Goal: Task Accomplishment & Management: Complete application form

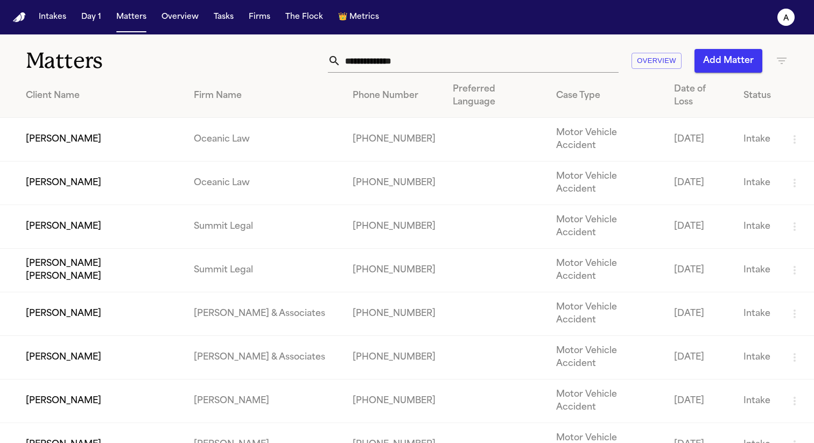
click at [91, 118] on td "[PERSON_NAME]" at bounding box center [92, 140] width 185 height 44
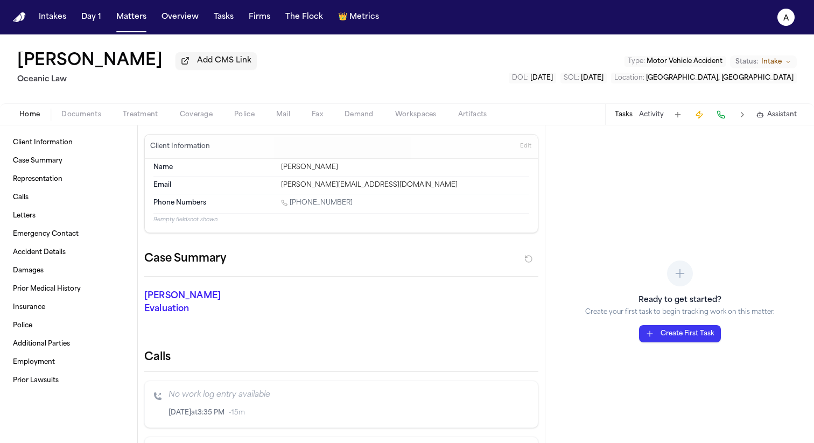
click at [157, 114] on button "Treatment" at bounding box center [140, 114] width 57 height 13
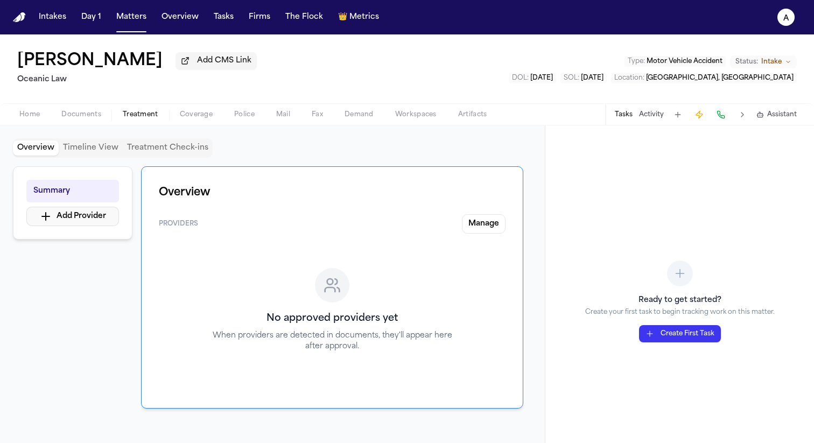
click at [109, 215] on button "Add Provider" at bounding box center [72, 216] width 93 height 19
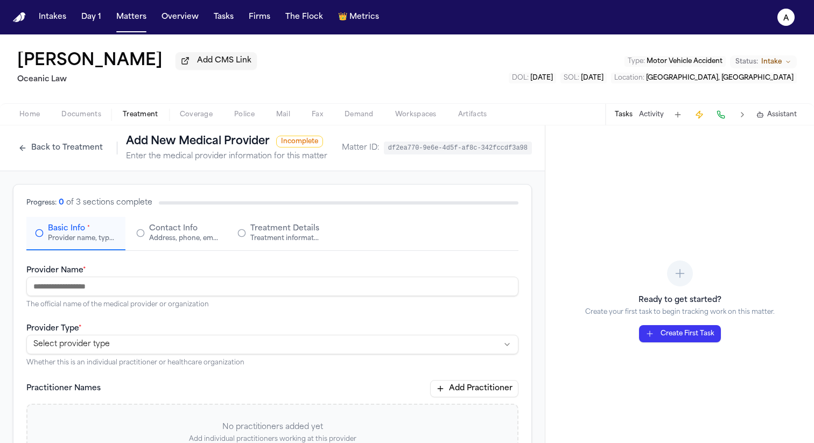
click at [186, 290] on input "Provider Name *" at bounding box center [272, 286] width 492 height 19
type input "*"
type input "**********"
click at [178, 344] on html "**********" at bounding box center [407, 221] width 814 height 443
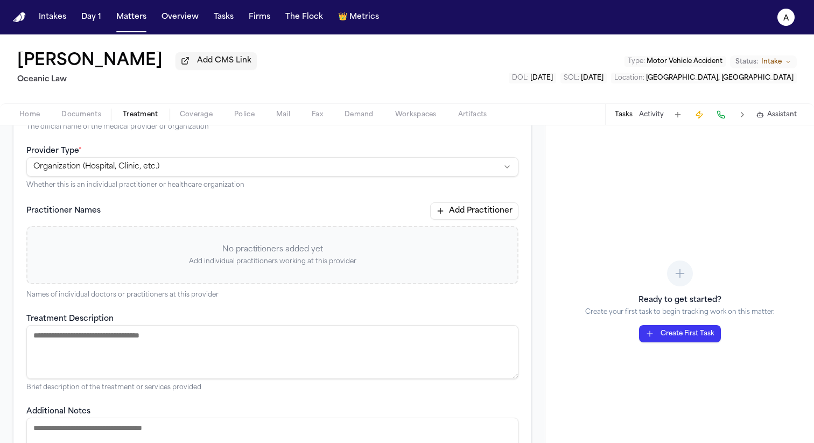
scroll to position [283, 0]
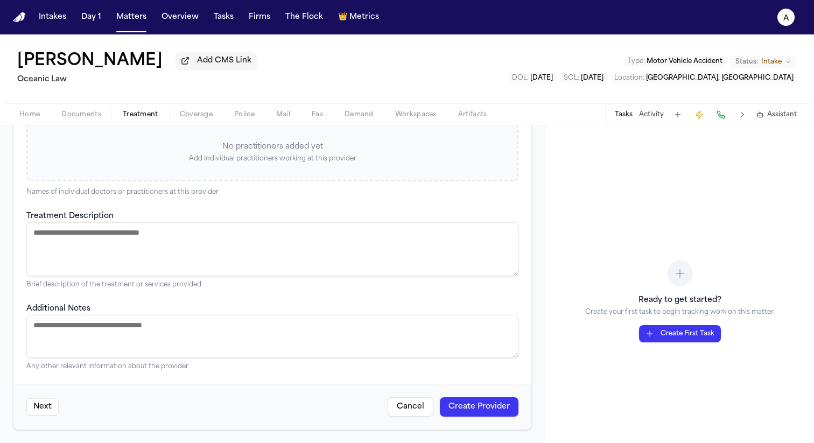
click at [173, 246] on textarea "Treatment Description" at bounding box center [272, 249] width 492 height 54
type textarea "**********"
click at [205, 345] on textarea "Additional Notes" at bounding box center [272, 336] width 492 height 43
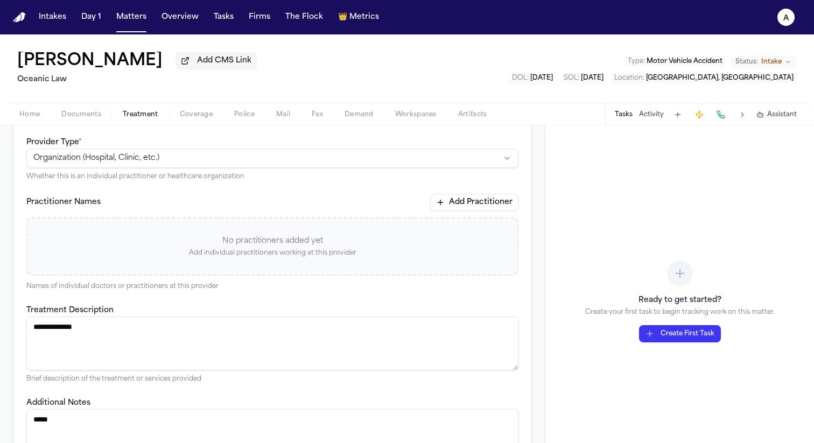
scroll to position [0, 0]
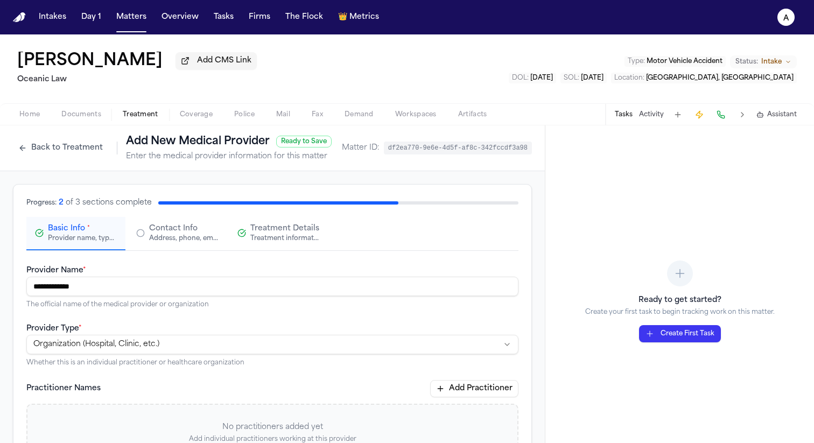
type textarea "*****"
click at [194, 231] on span "Contact Info" at bounding box center [173, 228] width 48 height 11
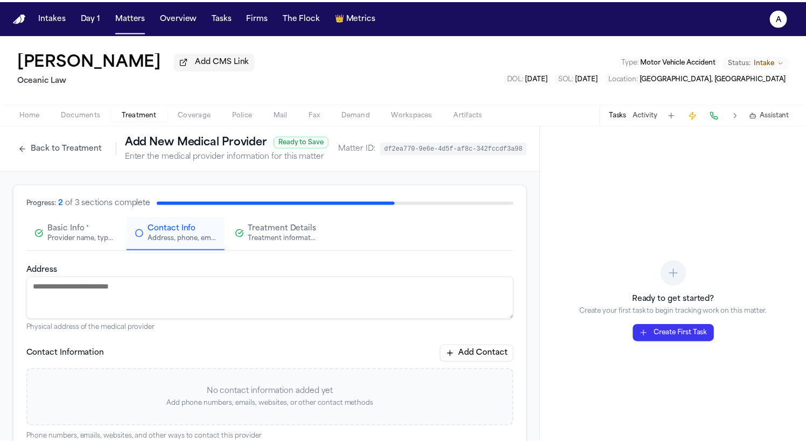
scroll to position [85, 0]
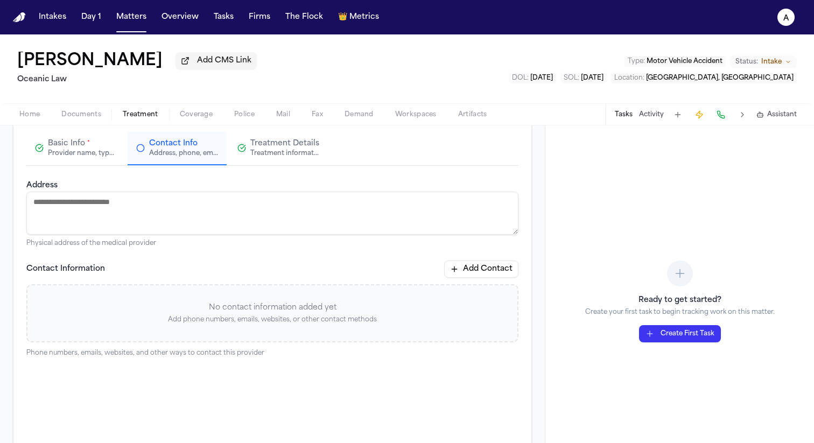
click at [194, 219] on textarea "Address" at bounding box center [272, 213] width 492 height 43
click at [487, 268] on button "Add Contact" at bounding box center [481, 268] width 74 height 17
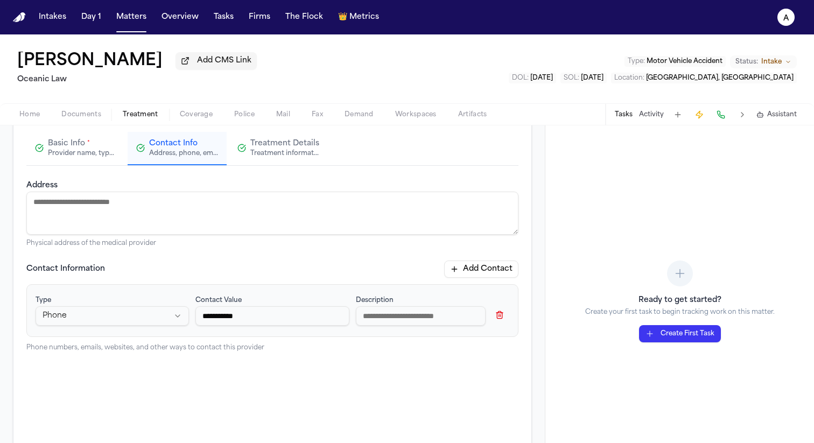
type input "**********"
click at [482, 277] on button "Add Contact" at bounding box center [481, 268] width 74 height 17
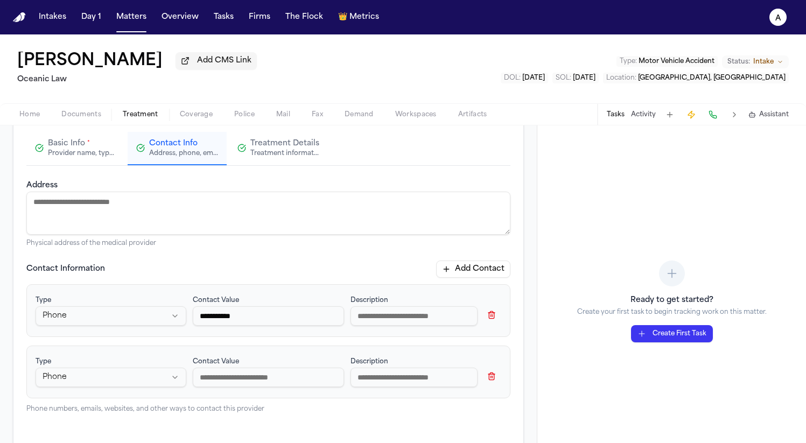
scroll to position [100, 0]
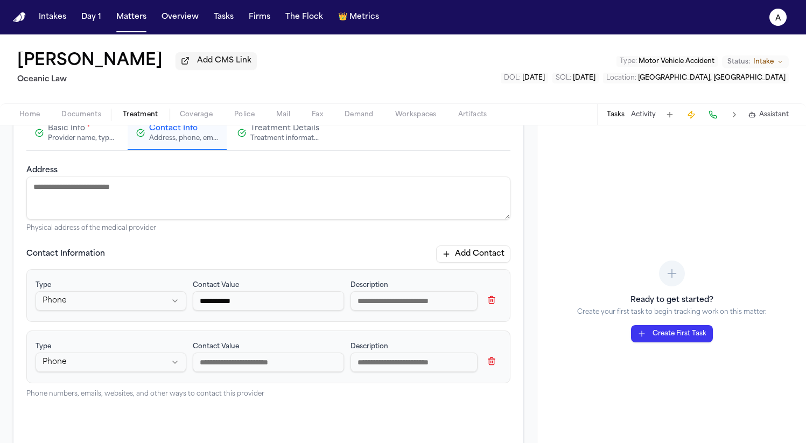
click at [137, 371] on html "**********" at bounding box center [403, 221] width 806 height 443
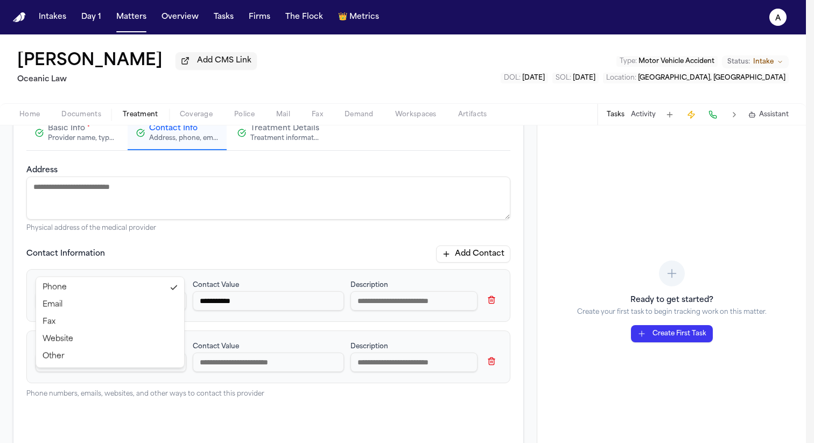
select select "***"
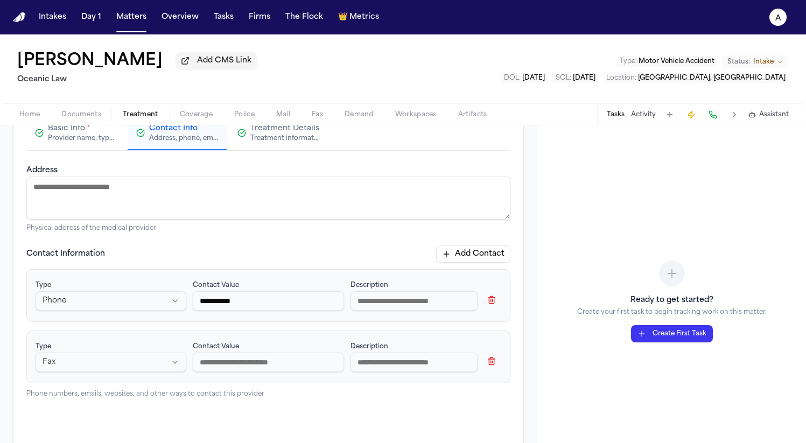
click at [229, 372] on input at bounding box center [268, 362] width 151 height 19
type input "**********"
click at [277, 219] on textarea "Address" at bounding box center [268, 198] width 484 height 43
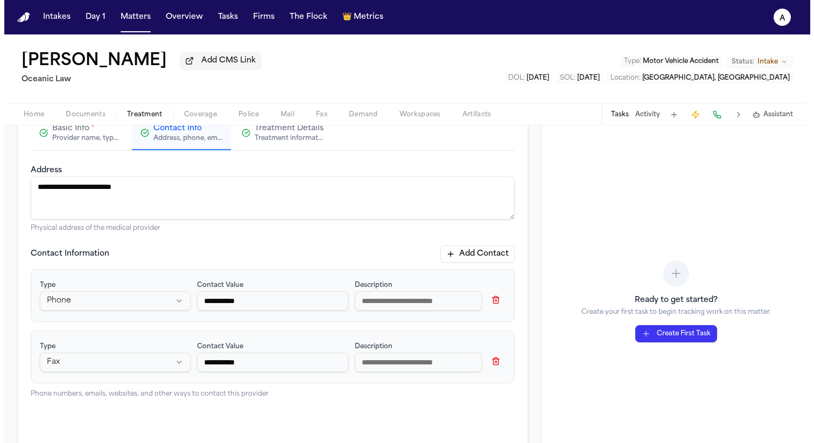
scroll to position [179, 0]
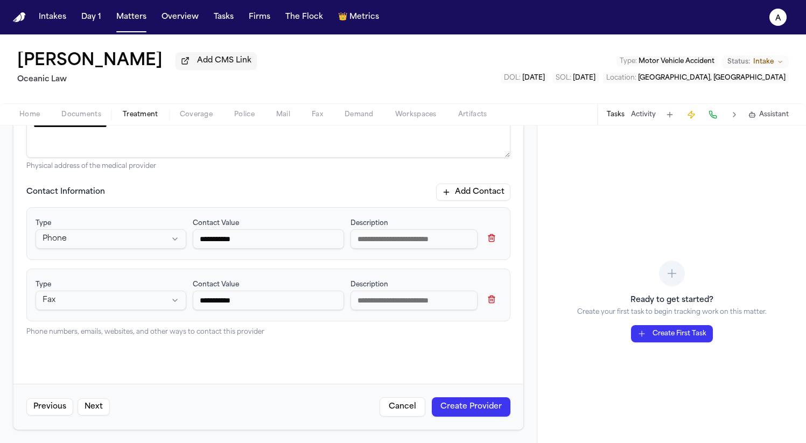
type textarea "**********"
click at [460, 411] on button "Create Provider" at bounding box center [471, 406] width 79 height 19
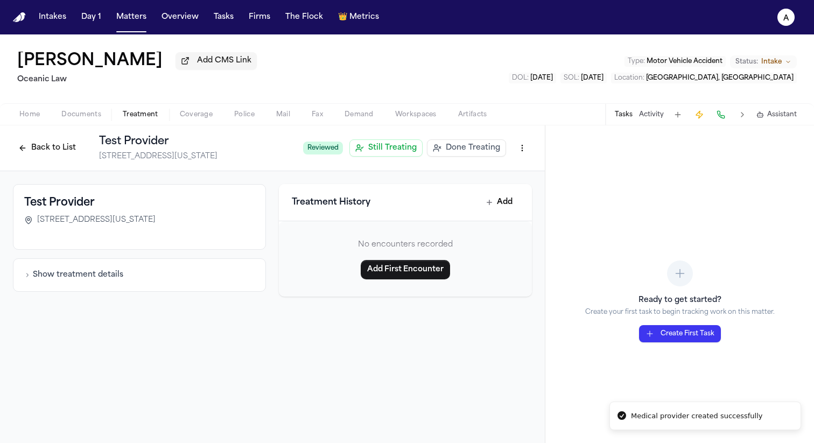
click at [67, 272] on button "Show treatment details" at bounding box center [73, 275] width 99 height 11
click at [523, 155] on html "Medical provider created successfully Intakes Day 1 Matters Overview Tasks Firm…" at bounding box center [407, 221] width 814 height 443
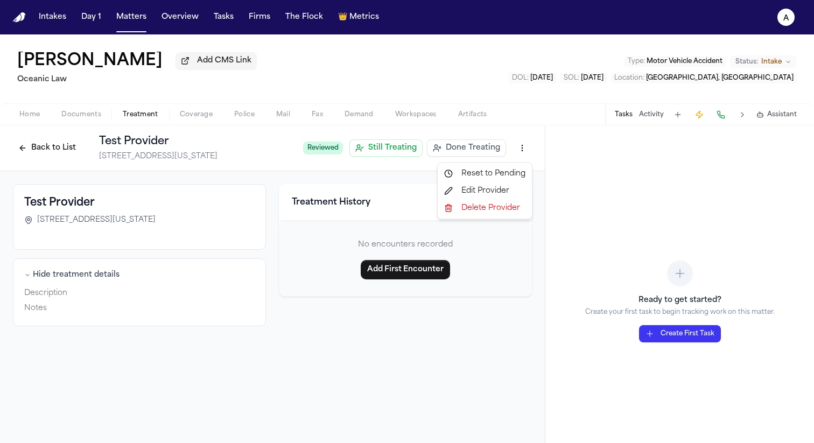
click at [494, 191] on div "Edit Provider" at bounding box center [485, 190] width 90 height 17
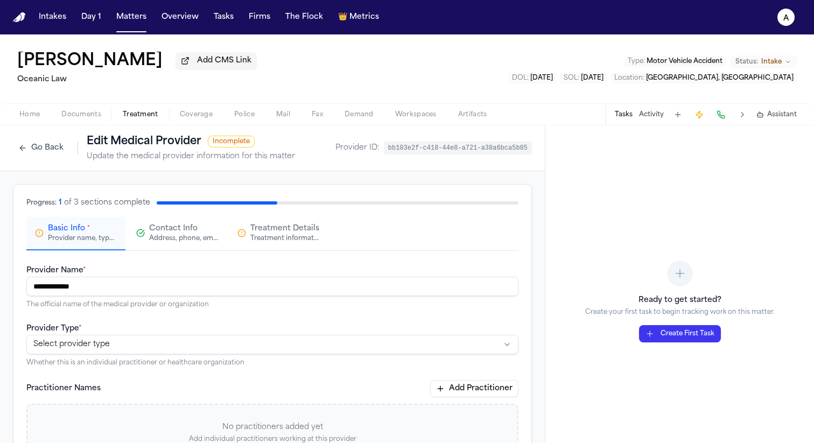
click at [194, 228] on span "Contact Info" at bounding box center [173, 228] width 48 height 11
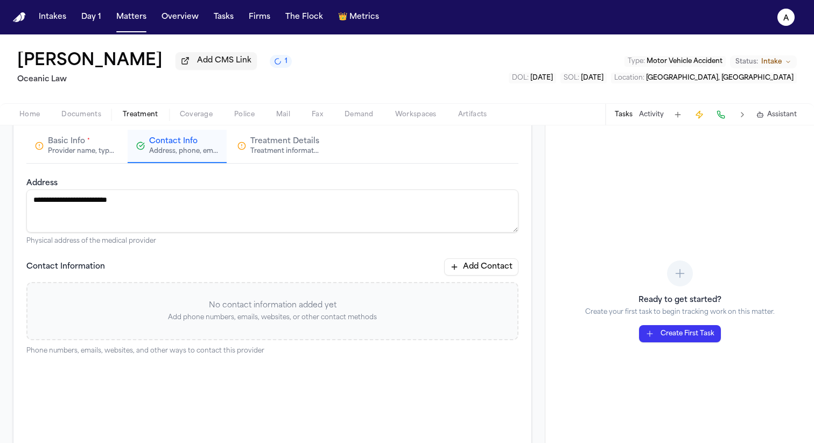
scroll to position [165, 0]
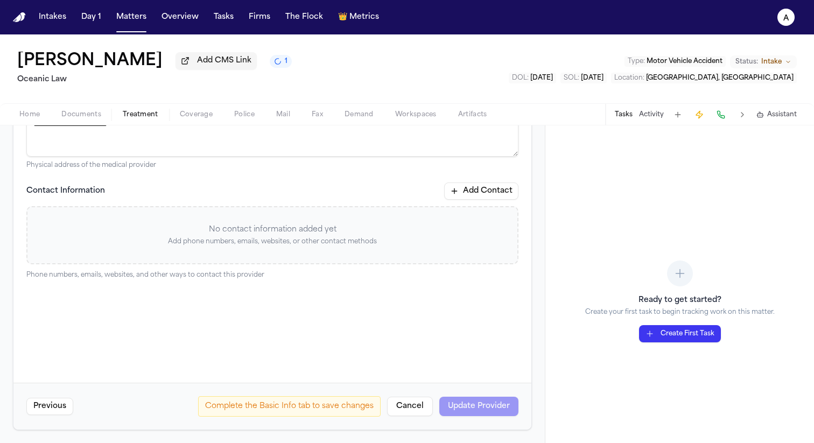
click at [480, 196] on button "Add Contact" at bounding box center [481, 190] width 74 height 17
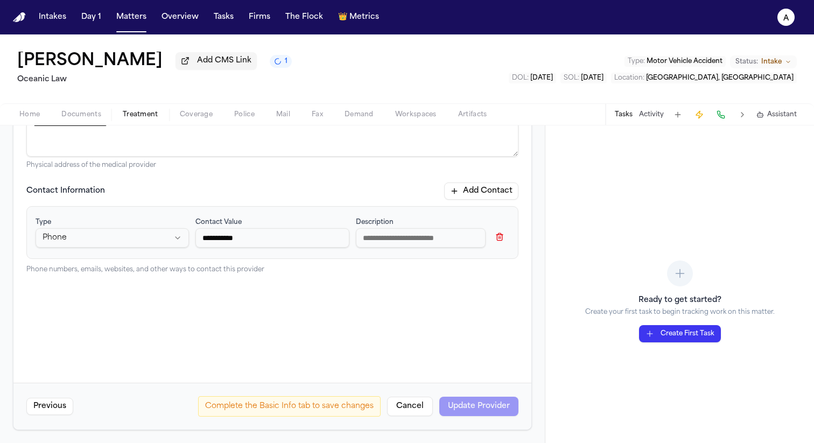
type input "**********"
click at [442, 243] on input at bounding box center [421, 237] width 130 height 19
click at [464, 406] on div "Complete the Basic Info tab to save changes Cancel Update Provider" at bounding box center [358, 406] width 320 height 20
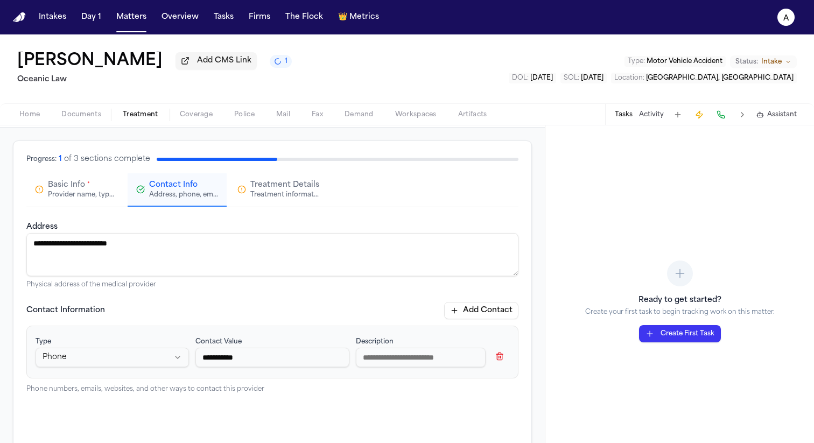
scroll to position [0, 0]
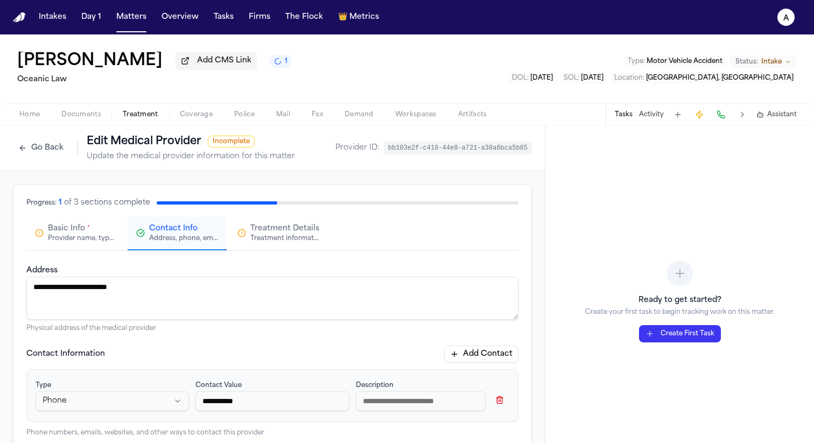
click at [87, 237] on div "Provider name, type, and general information" at bounding box center [82, 238] width 69 height 9
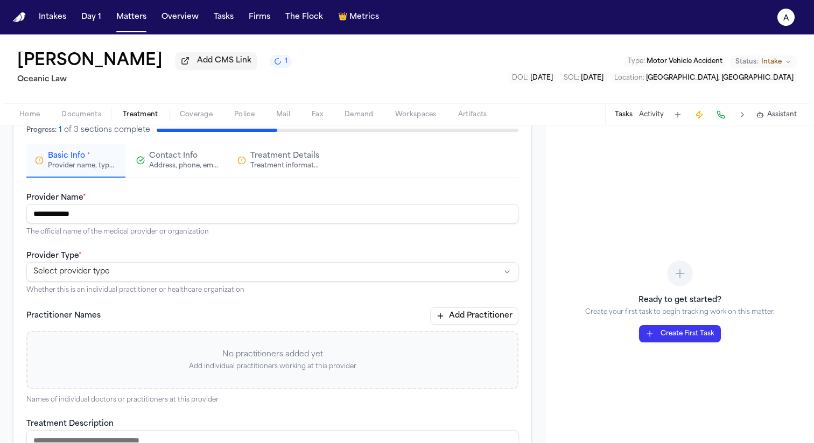
scroll to position [75, 0]
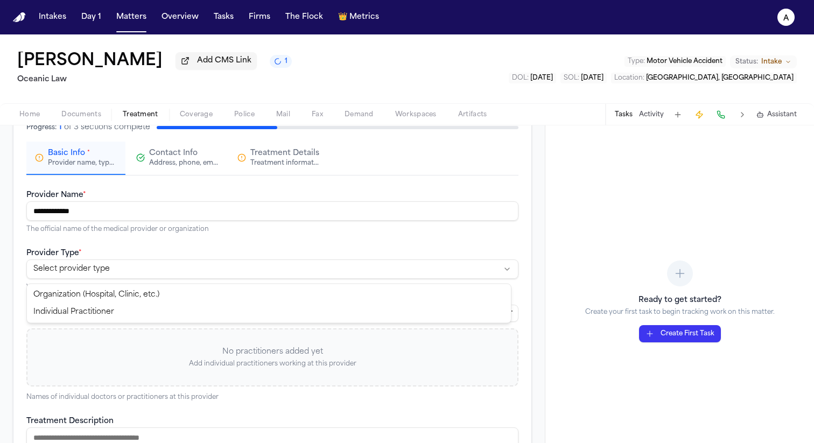
click at [139, 273] on html "**********" at bounding box center [407, 221] width 814 height 443
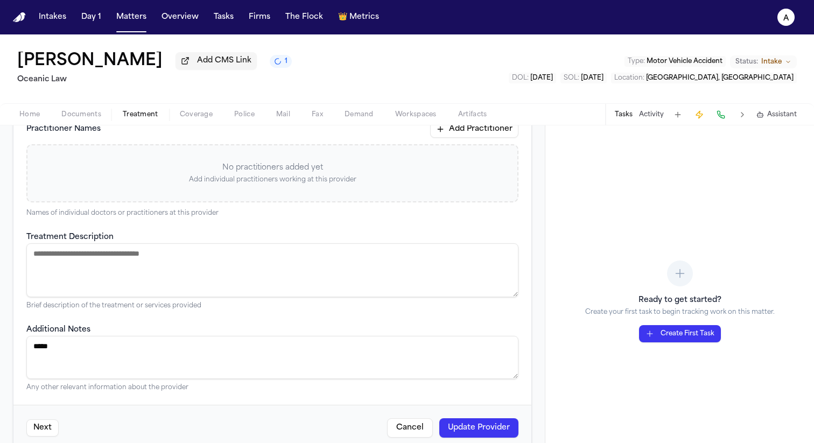
scroll to position [283, 0]
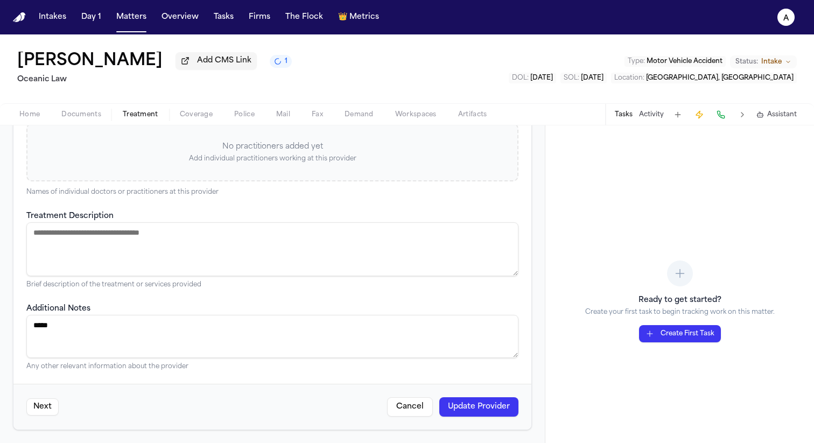
click at [464, 402] on button "Update Provider" at bounding box center [478, 406] width 79 height 19
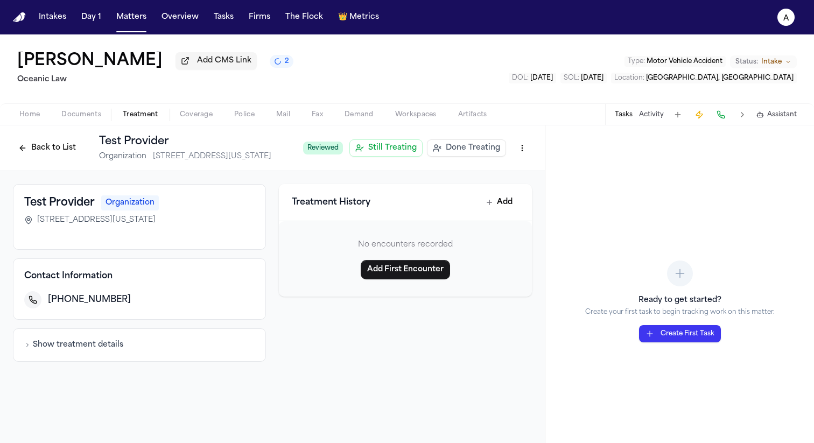
click at [44, 144] on button "Back to List" at bounding box center [47, 147] width 68 height 17
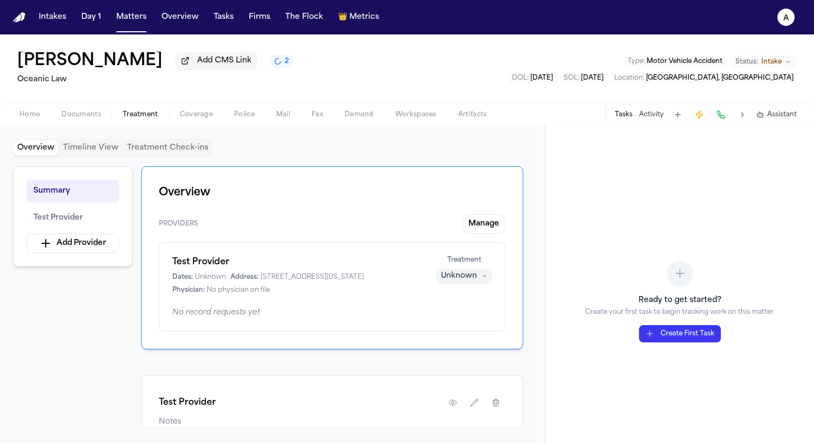
click at [118, 247] on button "Add Provider" at bounding box center [72, 243] width 93 height 19
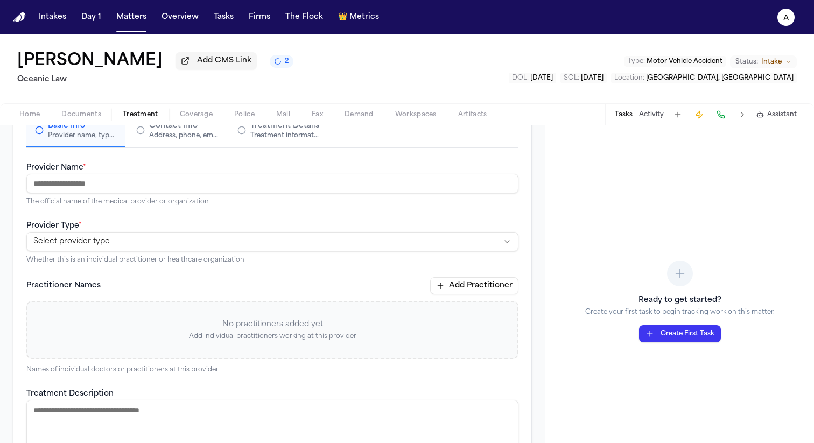
scroll to position [124, 0]
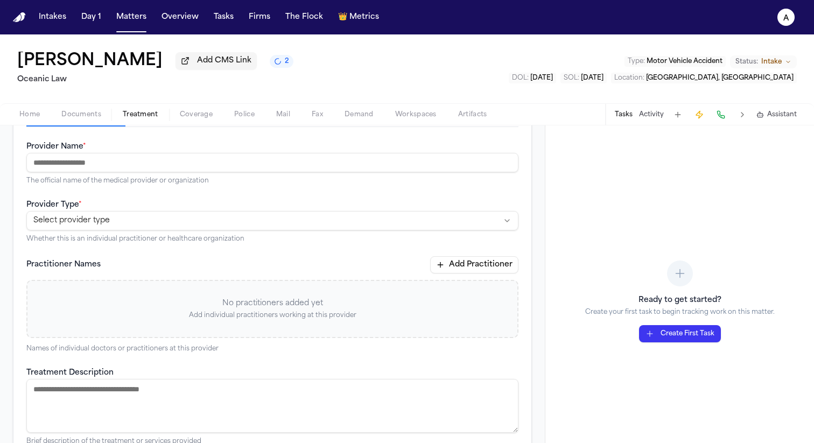
click at [147, 168] on input "Provider Name *" at bounding box center [272, 162] width 492 height 19
type input "******"
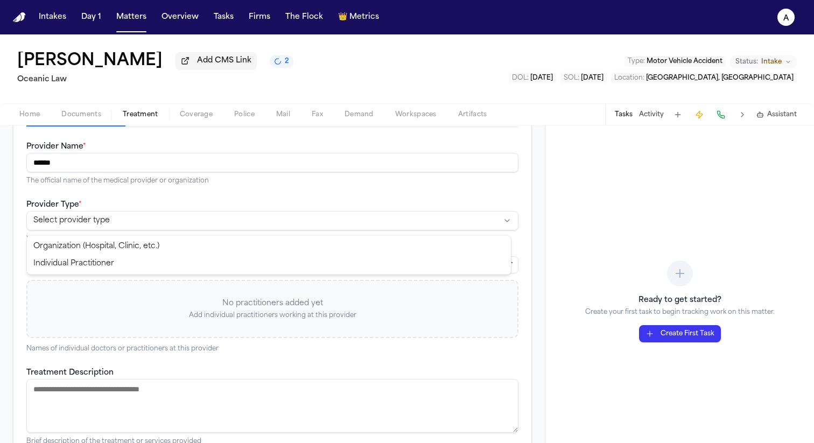
click at [166, 223] on html "**********" at bounding box center [407, 221] width 814 height 443
select select "**********"
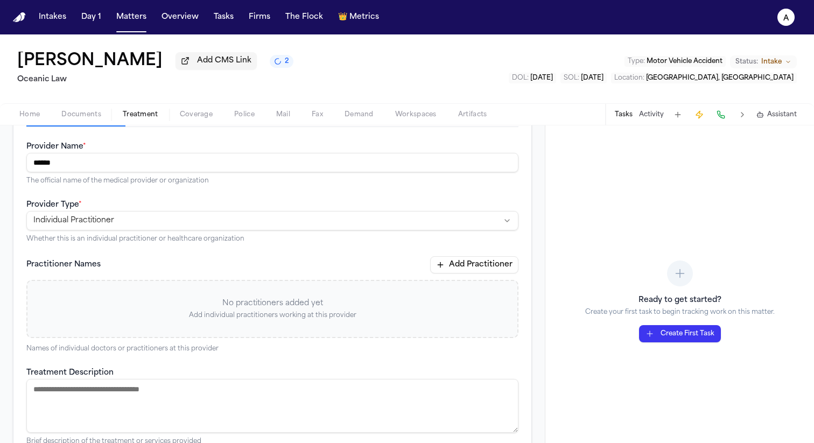
scroll to position [0, 0]
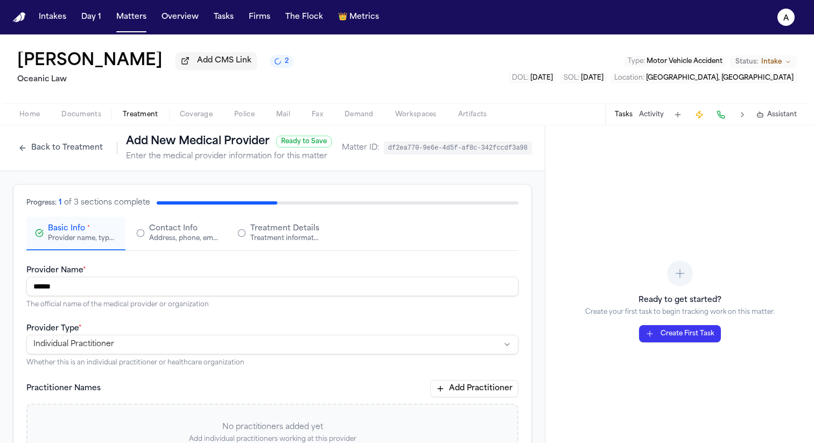
click at [154, 248] on button "Contact Info Address, phone, email, and other contact details" at bounding box center [177, 233] width 99 height 33
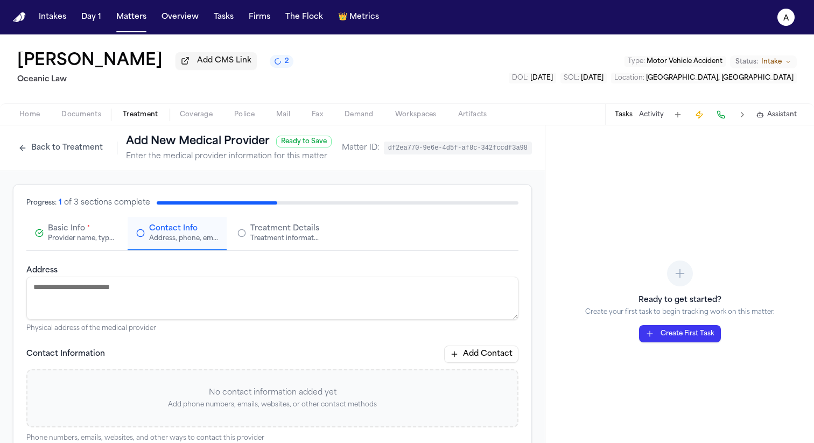
scroll to position [4, 0]
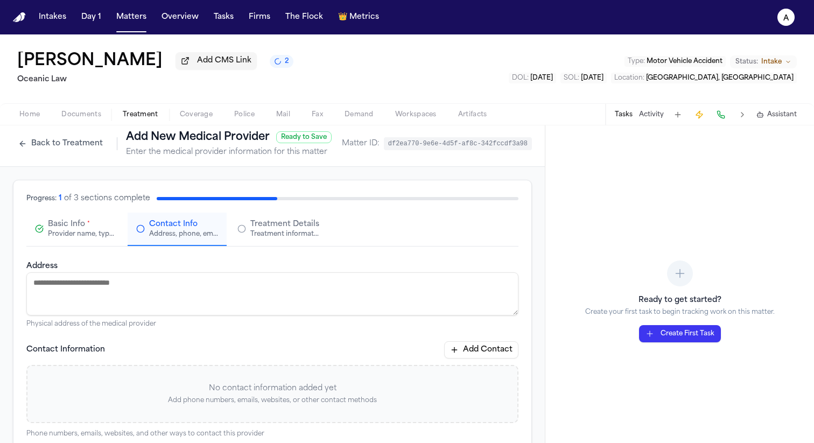
click at [447, 354] on button "Add Contact" at bounding box center [481, 349] width 74 height 17
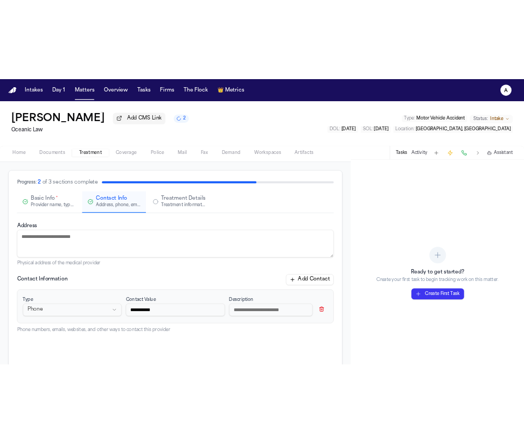
scroll to position [164, 0]
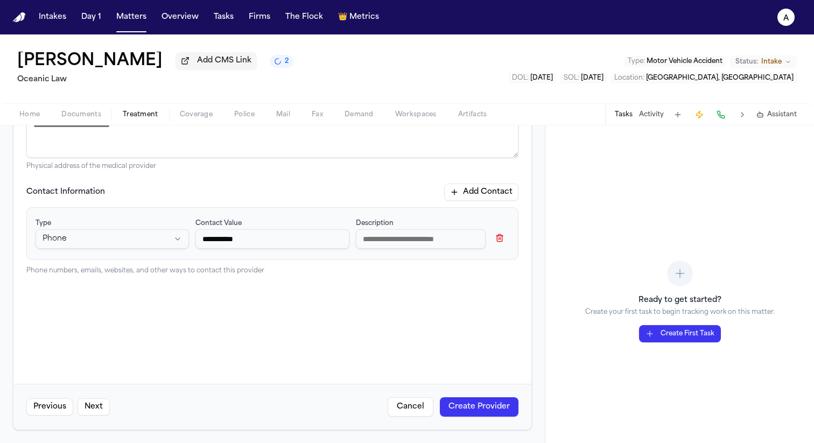
type input "**********"
click at [450, 398] on button "Create Provider" at bounding box center [479, 406] width 79 height 19
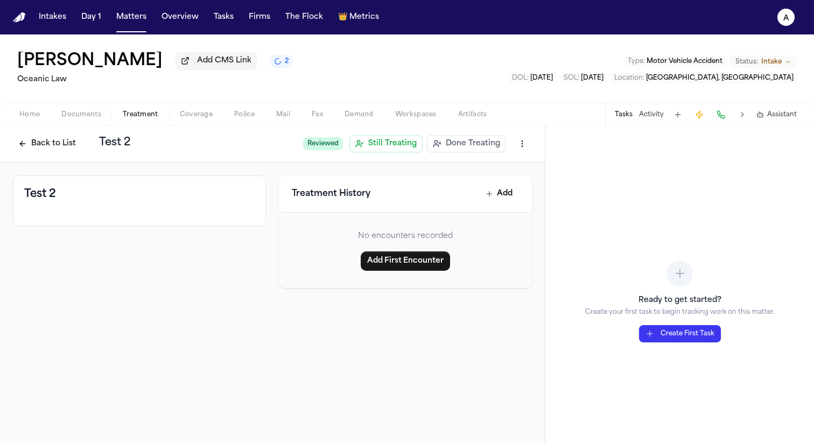
click at [71, 150] on button "Back to List" at bounding box center [47, 143] width 68 height 17
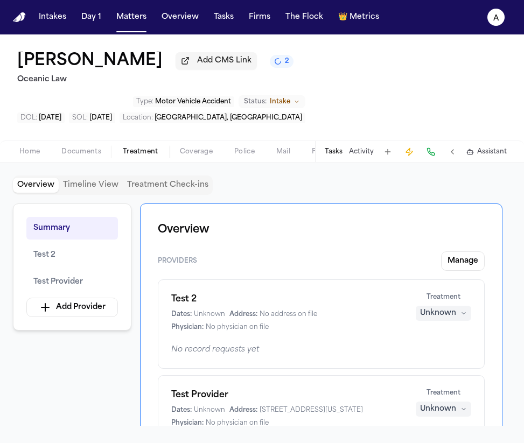
click at [96, 262] on div "Summary Test 2 Test Provider Add Provider" at bounding box center [72, 266] width 118 height 127
click at [96, 298] on button "Add Provider" at bounding box center [71, 307] width 91 height 19
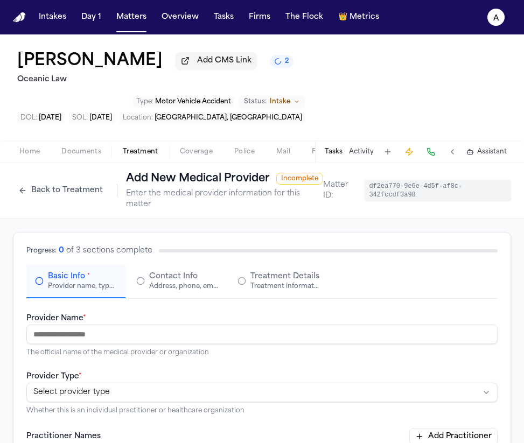
click at [123, 325] on input "Provider Name *" at bounding box center [261, 334] width 471 height 19
type input "******"
click at [128, 365] on html "**********" at bounding box center [262, 221] width 524 height 443
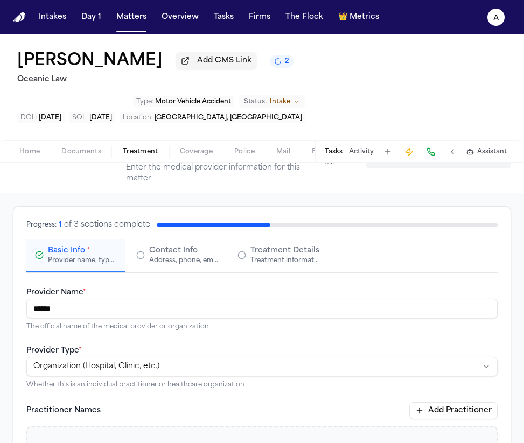
scroll to position [46, 0]
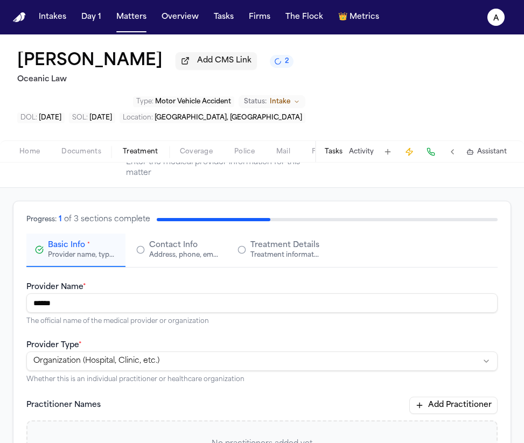
click at [190, 251] on div "Address, phone, email, and other contact details" at bounding box center [183, 255] width 69 height 9
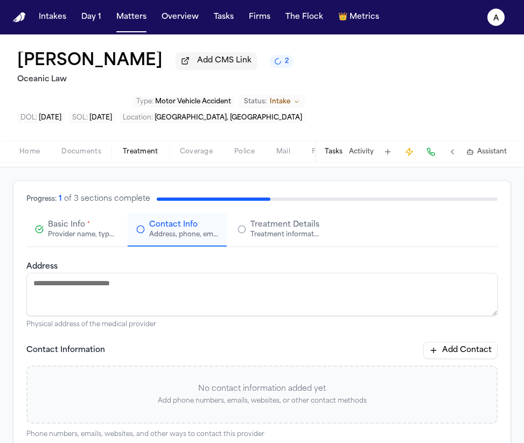
scroll to position [68, 0]
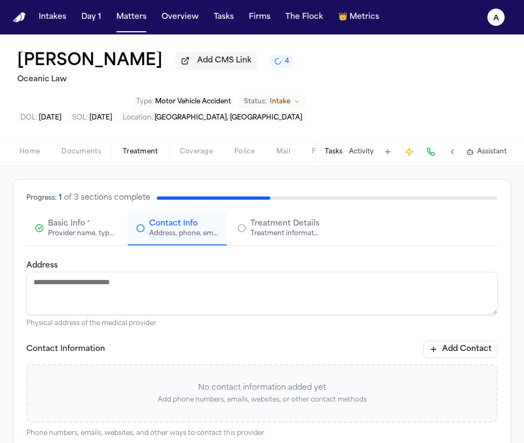
click at [453, 341] on button "Add Contact" at bounding box center [460, 349] width 74 height 17
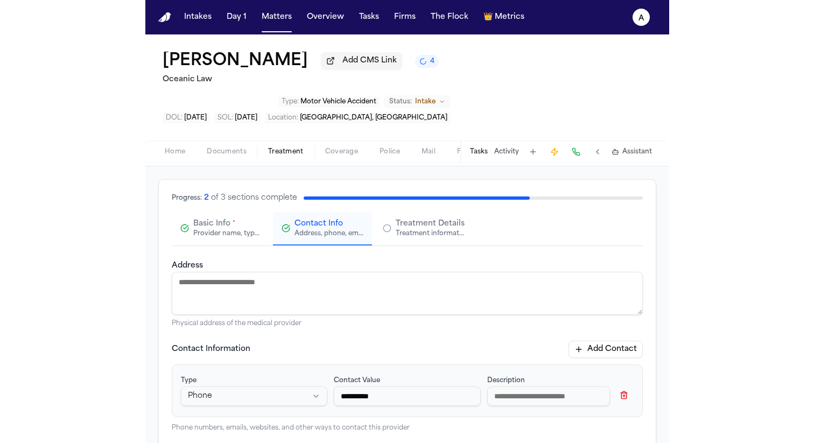
scroll to position [190, 0]
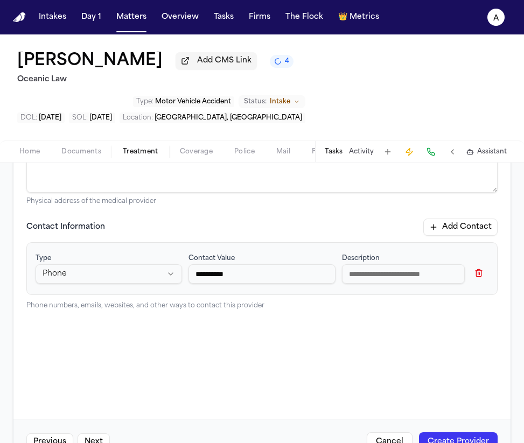
type input "**********"
click at [448, 432] on button "Create Provider" at bounding box center [458, 441] width 79 height 19
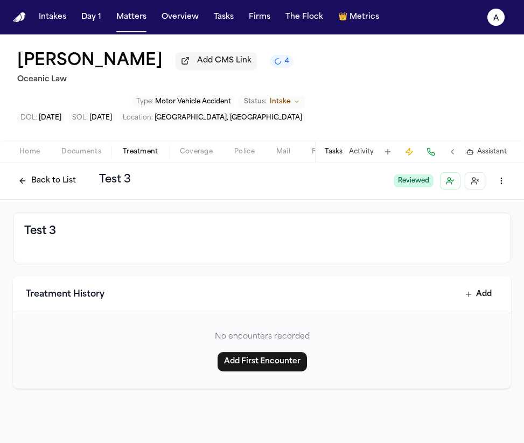
click at [497, 143] on html "Intakes Day 1 Matters Overview Tasks Firms The Flock 👑 Metrics a [PERSON_NAME] …" at bounding box center [262, 221] width 524 height 443
click at [306, 199] on html "Intakes Day 1 Matters Overview Tasks Firms The Flock 👑 Metrics a [PERSON_NAME] …" at bounding box center [262, 221] width 524 height 443
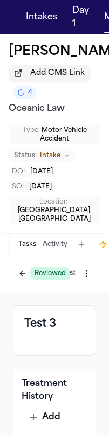
click at [33, 336] on div "Test 3" at bounding box center [54, 330] width 83 height 51
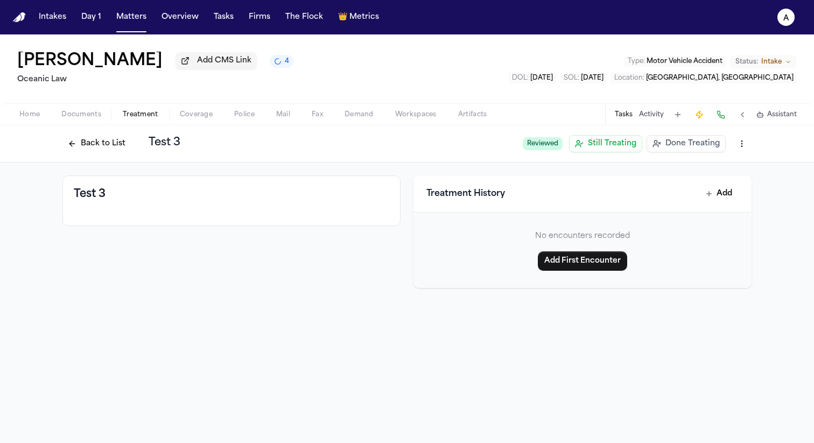
click at [96, 148] on button "Back to List" at bounding box center [96, 143] width 68 height 17
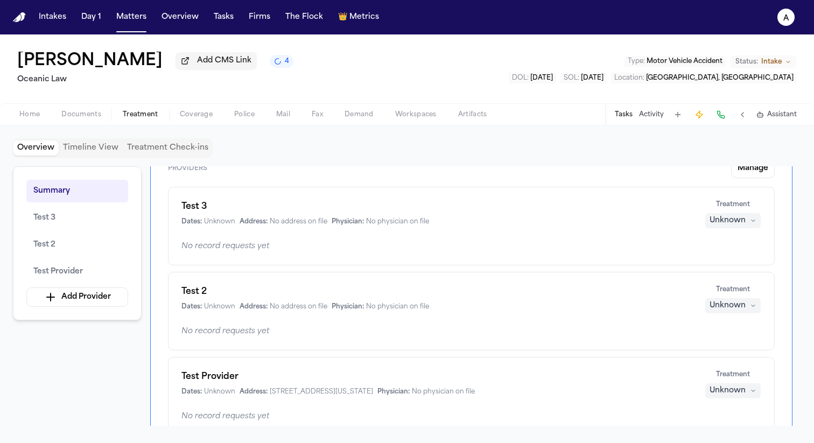
scroll to position [57, 0]
click at [195, 206] on h1 "Test 3" at bounding box center [436, 205] width 510 height 13
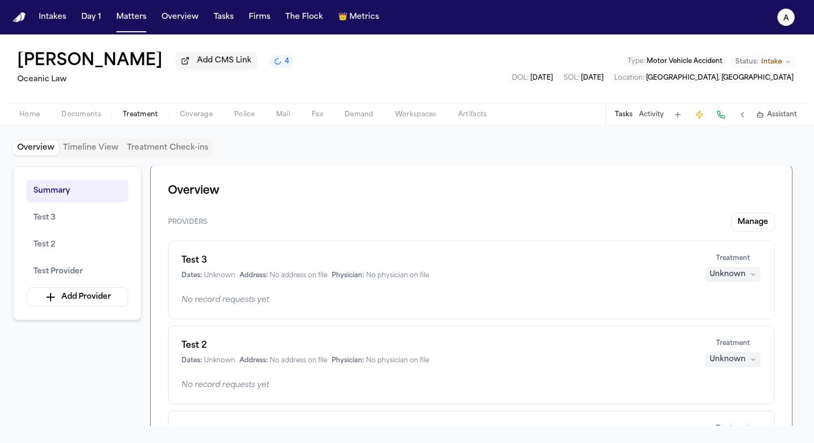
scroll to position [0, 0]
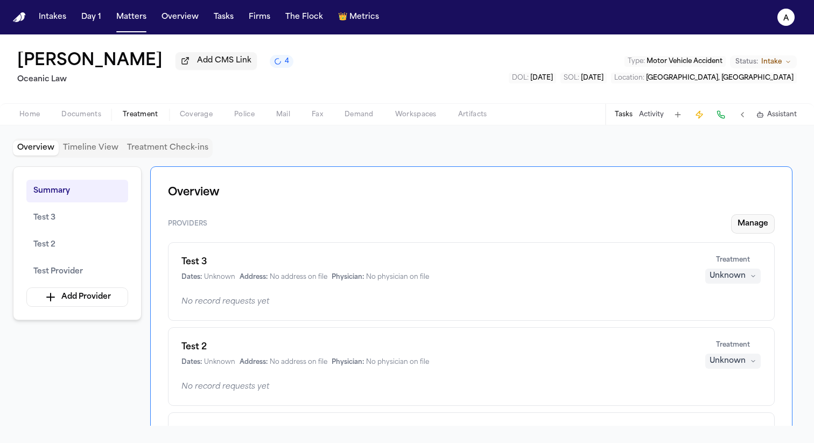
click at [749, 225] on button "Manage" at bounding box center [753, 223] width 44 height 19
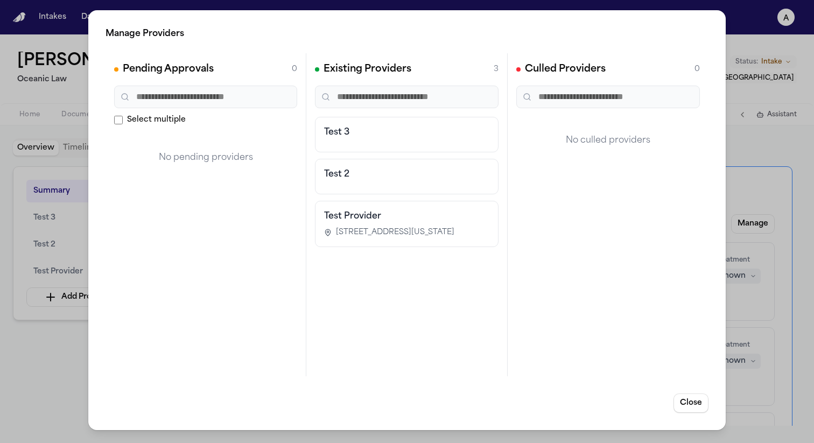
click at [406, 218] on h3 "Test Provider" at bounding box center [406, 216] width 165 height 13
click at [417, 142] on div "Test 3" at bounding box center [406, 135] width 183 height 36
click at [421, 133] on h3 "Test 3" at bounding box center [406, 132] width 165 height 13
drag, startPoint x: 421, startPoint y: 133, endPoint x: 324, endPoint y: 157, distance: 100.3
click at [324, 157] on div "Test 3 Test 2 Test Provider [STREET_ADDRESS][US_STATE]" at bounding box center [406, 182] width 183 height 130
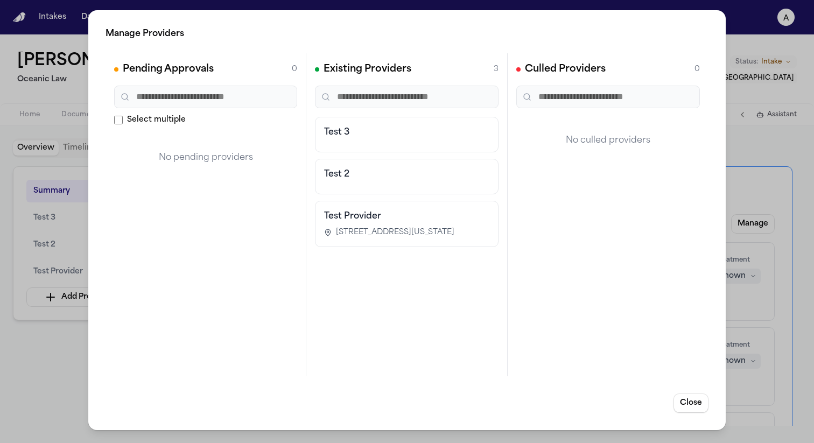
click at [333, 110] on div "Existing Providers 3 Test 3 Test 2 Test Provider [STREET_ADDRESS][US_STATE]" at bounding box center [406, 214] width 201 height 323
click at [691, 402] on button "Close" at bounding box center [690, 402] width 35 height 19
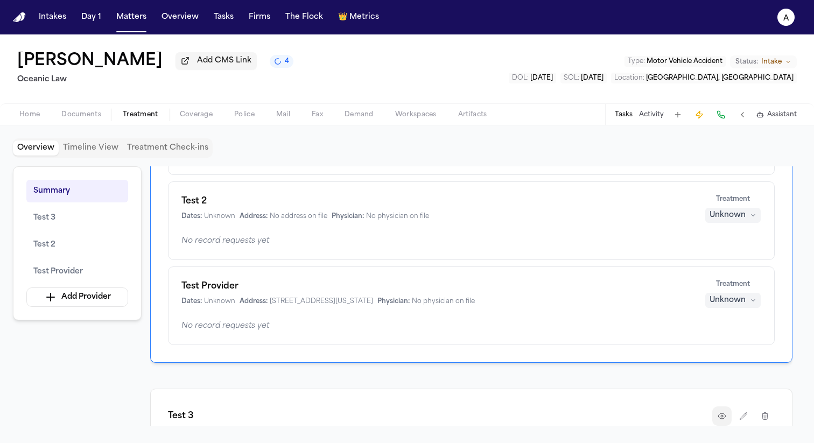
scroll to position [22, 0]
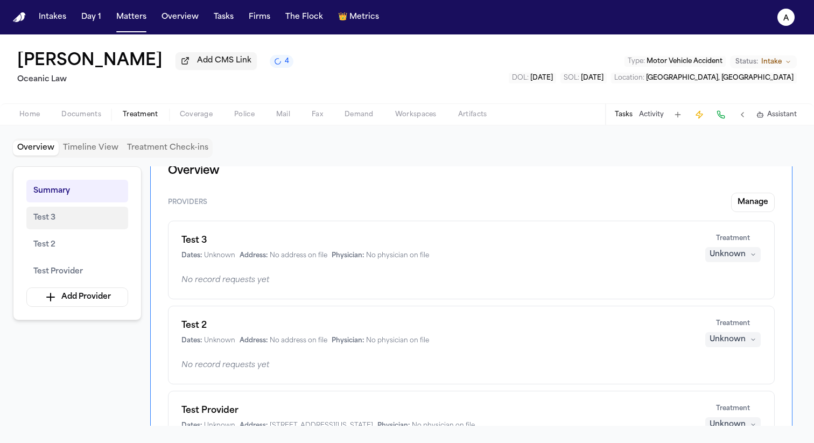
click at [80, 220] on button "Test 3" at bounding box center [77, 218] width 102 height 23
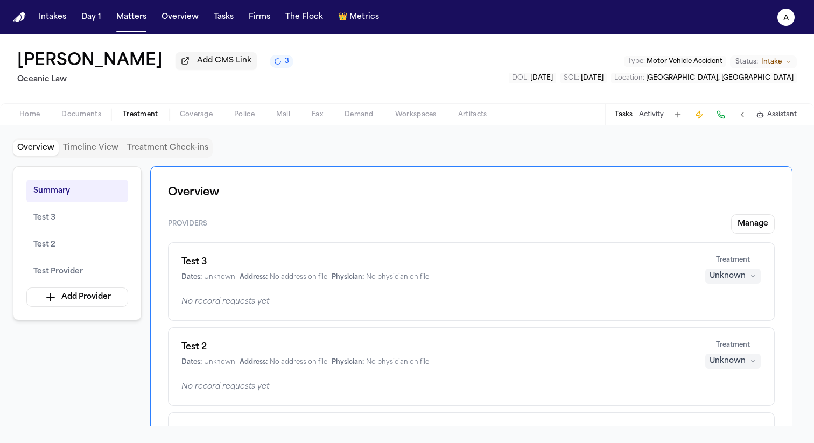
click at [747, 278] on button "Unknown" at bounding box center [732, 276] width 55 height 15
click at [745, 276] on button "Unknown" at bounding box center [732, 276] width 55 height 15
click at [750, 224] on button "Manage" at bounding box center [753, 223] width 44 height 19
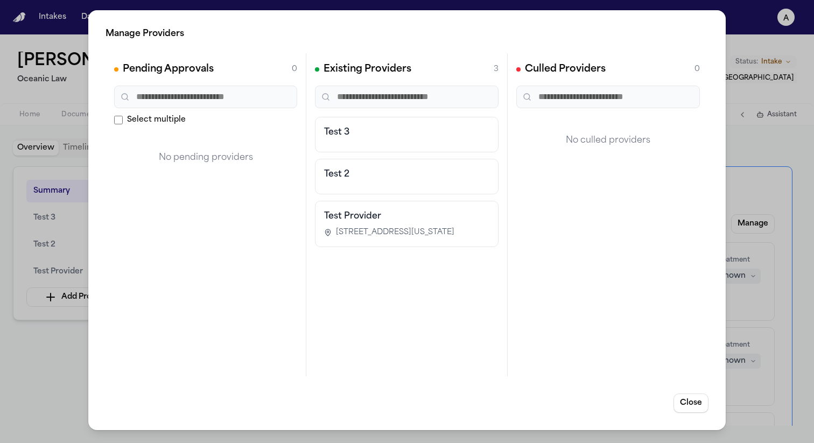
click at [370, 109] on div "Existing Providers 3 Test 3 Test 2 Test Provider [STREET_ADDRESS][US_STATE]" at bounding box center [406, 214] width 201 height 323
click at [372, 131] on h3 "Test 3" at bounding box center [406, 132] width 165 height 13
click at [168, 122] on span "Select multiple" at bounding box center [156, 120] width 59 height 11
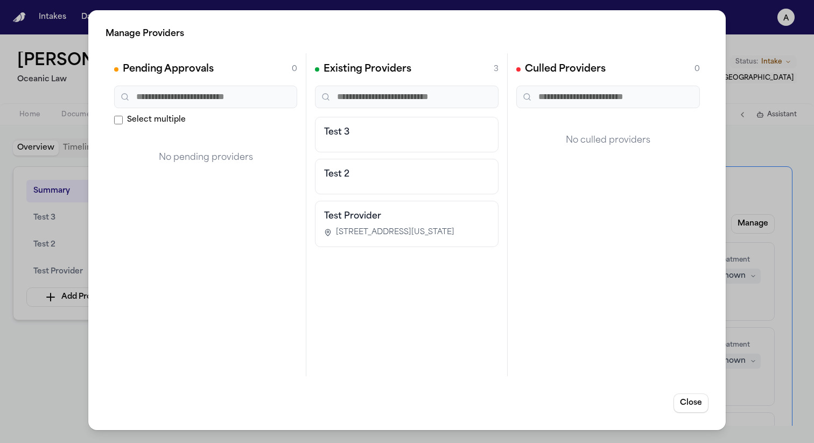
click at [378, 125] on div "Test 3" at bounding box center [406, 135] width 183 height 36
click at [684, 405] on button "Close" at bounding box center [690, 402] width 35 height 19
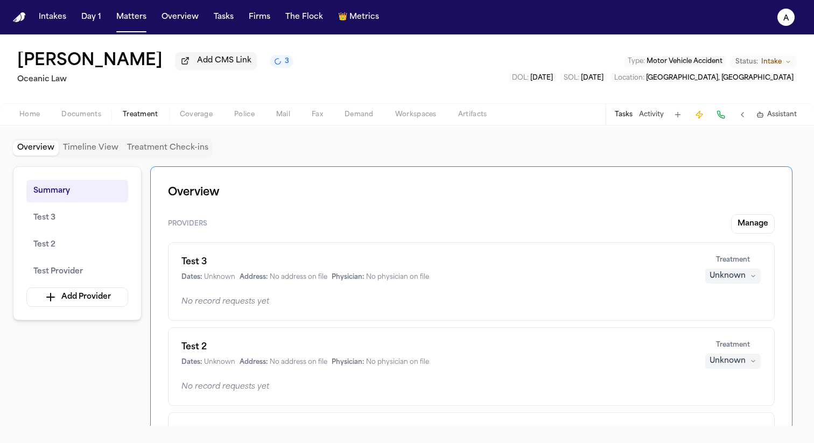
click at [740, 281] on div "Unknown" at bounding box center [727, 276] width 36 height 11
click at [731, 279] on div "Unknown" at bounding box center [727, 276] width 36 height 11
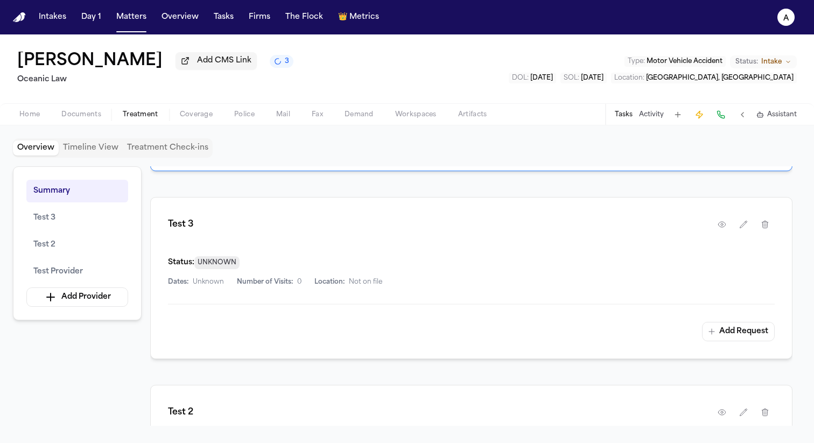
scroll to position [297, 0]
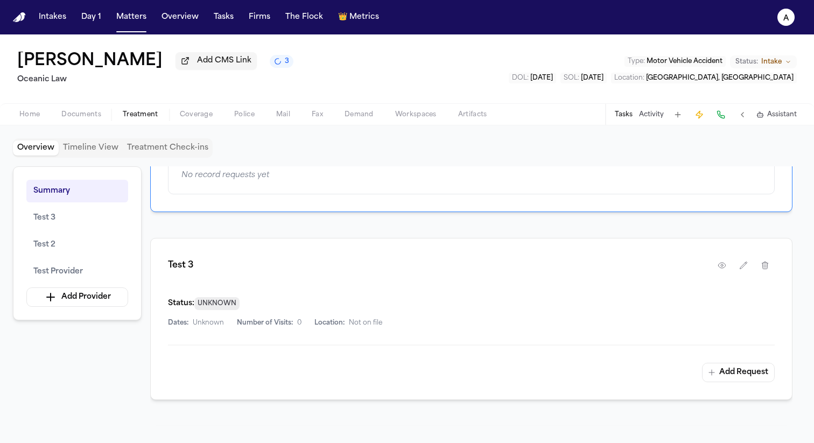
click at [742, 268] on icon "button" at bounding box center [743, 265] width 9 height 9
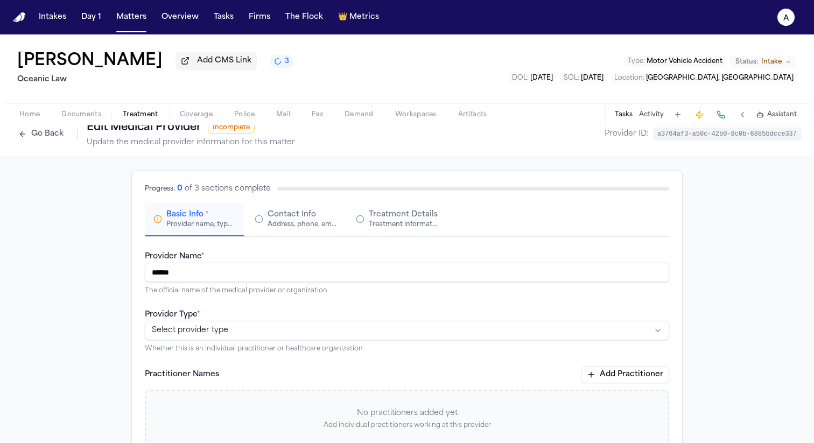
click at [275, 209] on button "Contact Info Address, phone, email, and other contact details" at bounding box center [295, 219] width 99 height 33
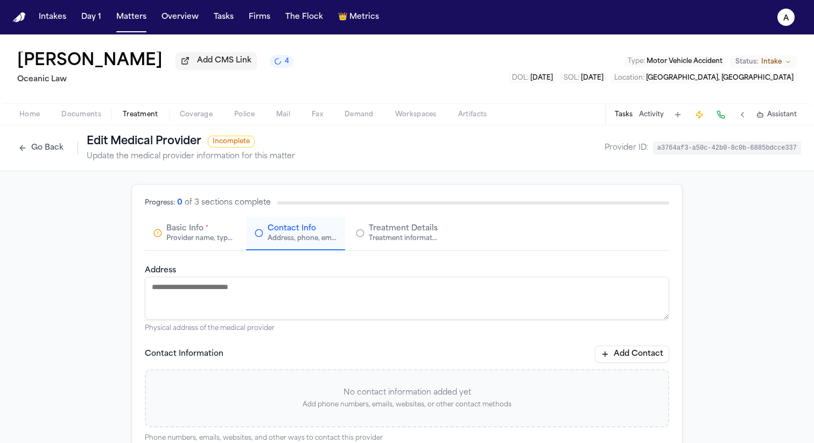
click at [18, 149] on button "Go Back" at bounding box center [41, 147] width 56 height 17
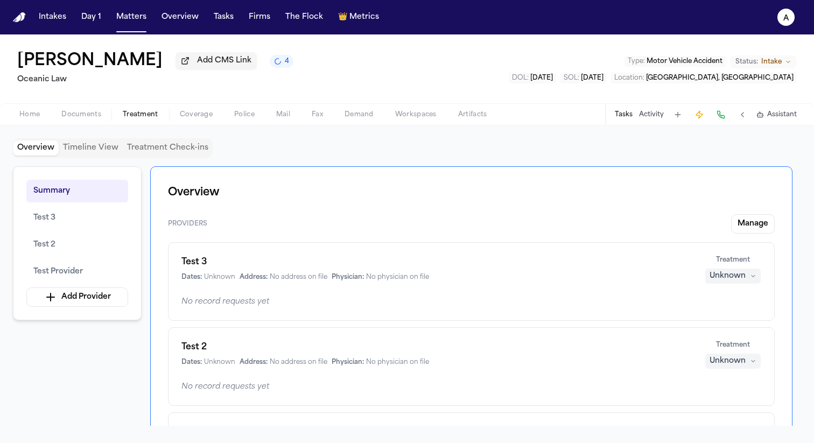
click at [97, 309] on div "Summary Test 3 Test 2 Test Provider Add Provider" at bounding box center [77, 243] width 129 height 154
click at [97, 301] on button "Add Provider" at bounding box center [77, 296] width 102 height 19
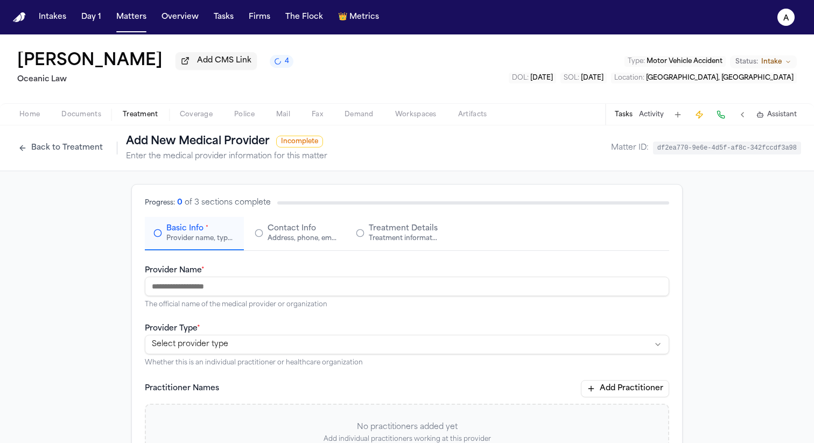
click at [282, 268] on div "Provider Name * The official name of the medical provider or organization" at bounding box center [407, 286] width 524 height 45
click at [283, 289] on input "Provider Name *" at bounding box center [407, 286] width 524 height 19
type input "*"
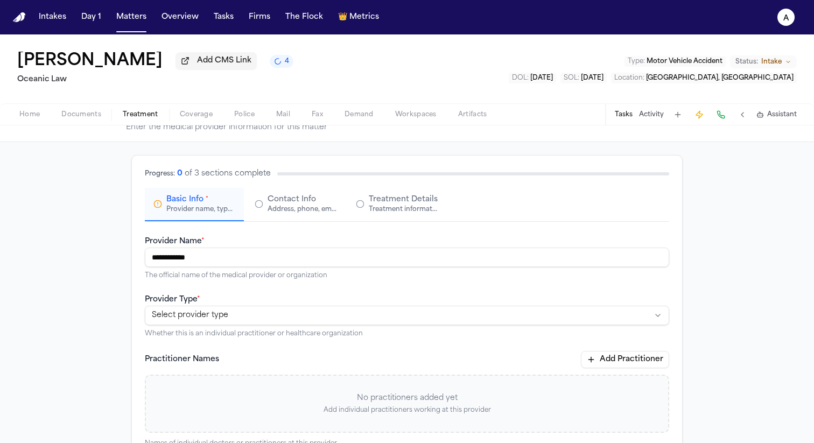
type input "**********"
click at [292, 319] on html "**********" at bounding box center [407, 221] width 814 height 443
click at [304, 327] on html "**********" at bounding box center [407, 221] width 814 height 443
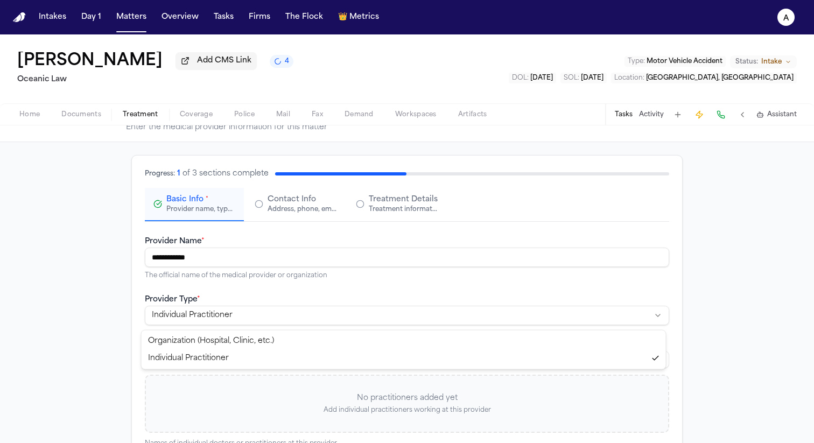
select select "**********"
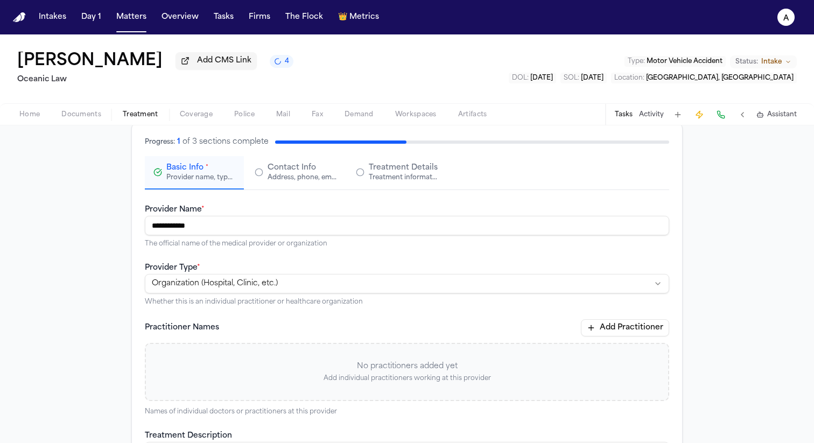
scroll to position [0, 0]
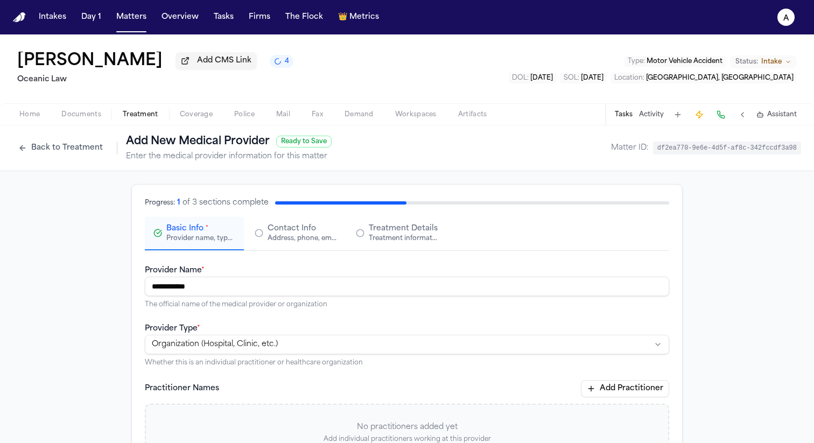
click at [314, 233] on div "Contact Info Address, phone, email, and other contact details" at bounding box center [301, 232] width 69 height 19
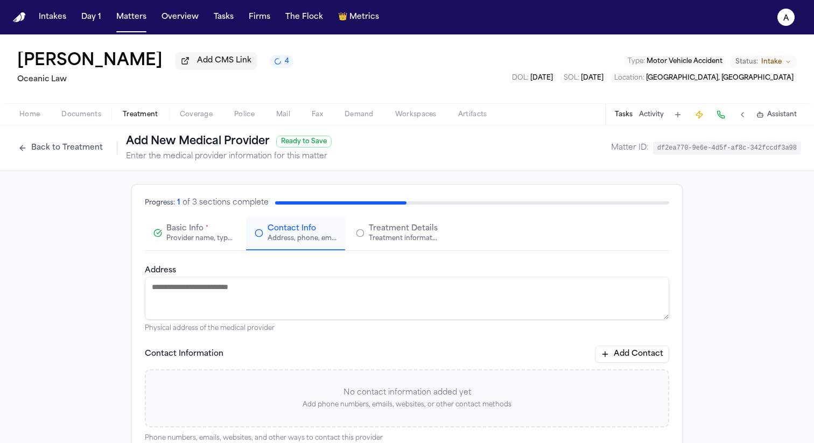
click at [212, 233] on div "Basic Info * Provider name, type, and general information" at bounding box center [200, 232] width 69 height 19
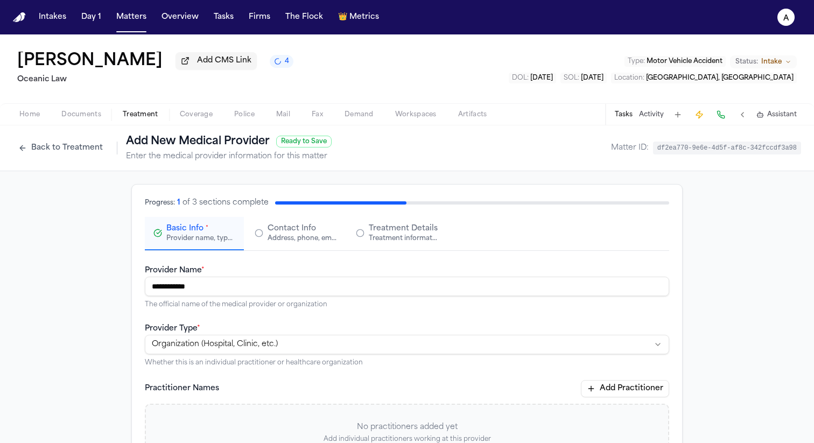
click at [272, 234] on span "Contact Info" at bounding box center [291, 228] width 48 height 11
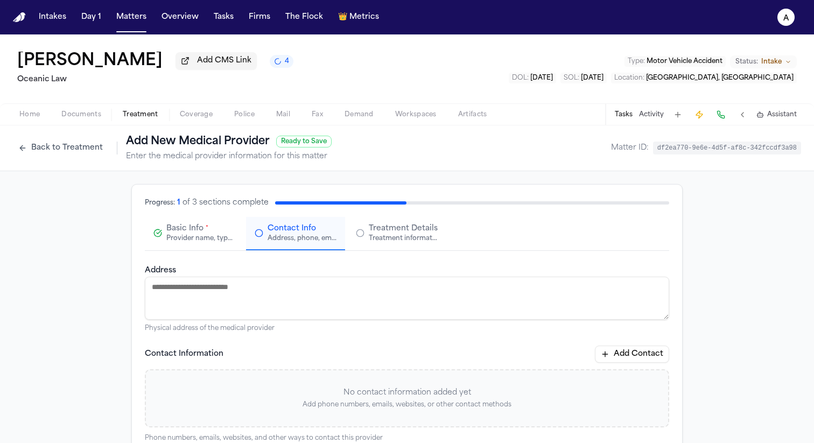
scroll to position [164, 0]
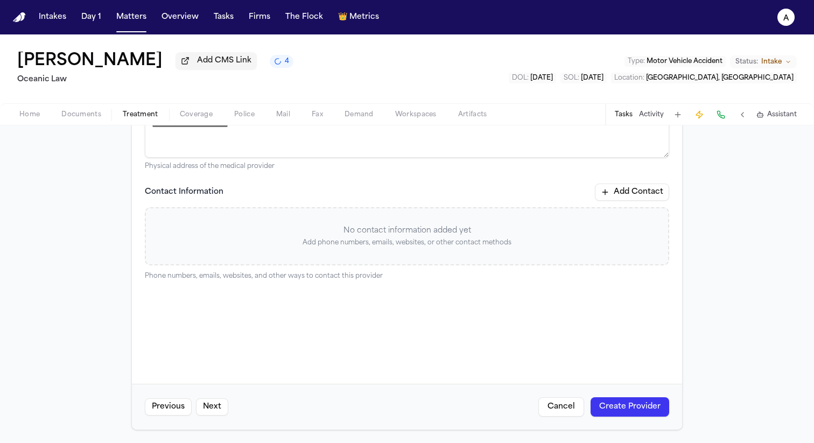
click at [649, 199] on button "Add Contact" at bounding box center [632, 192] width 74 height 17
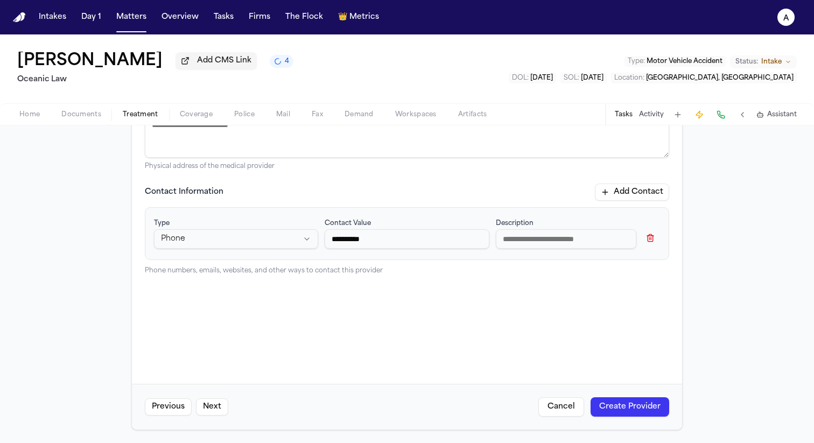
type input "**********"
click at [627, 403] on button "Create Provider" at bounding box center [629, 406] width 79 height 19
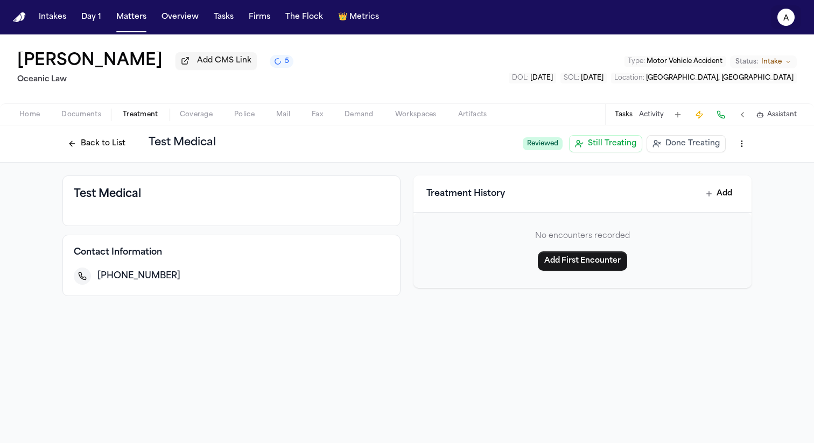
click at [784, 15] on text "a" at bounding box center [786, 19] width 6 height 8
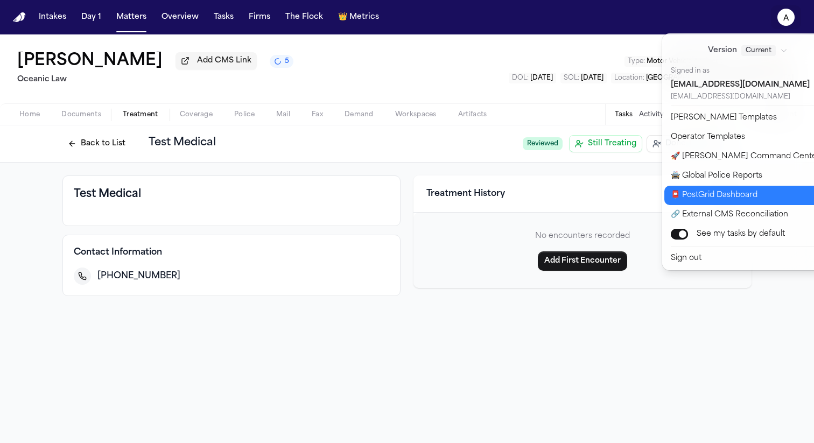
click at [719, 193] on button "📮 PostGrid Dashboard" at bounding box center [753, 195] width 179 height 19
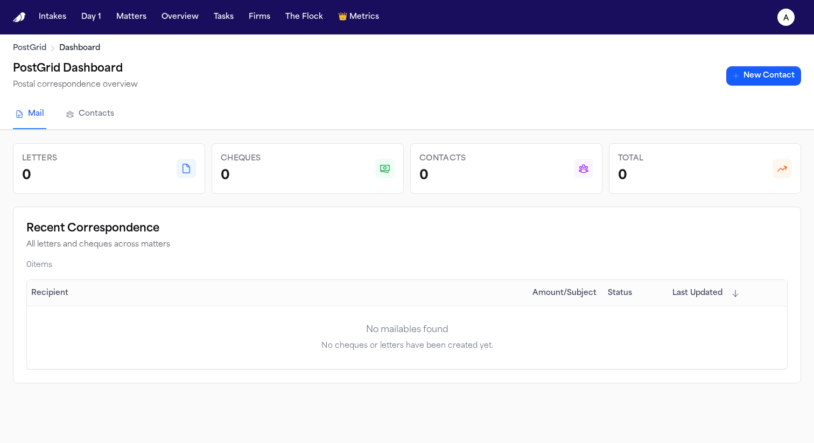
click at [75, 106] on link "Contacts" at bounding box center [90, 114] width 53 height 29
